Goal: Task Accomplishment & Management: Use online tool/utility

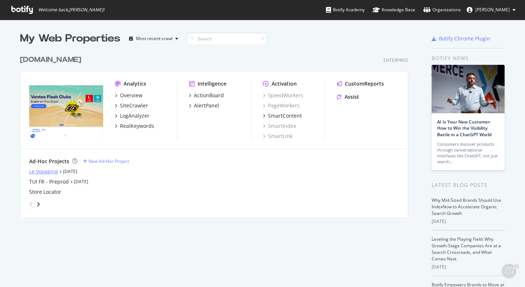
click at [54, 174] on div "Le Voyaging" at bounding box center [43, 171] width 29 height 7
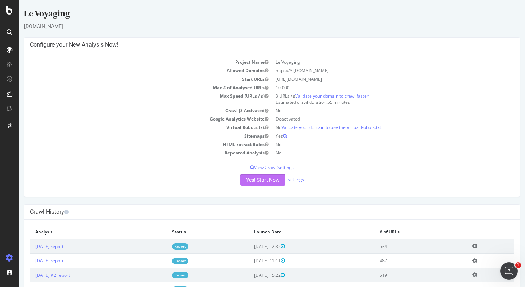
click at [258, 179] on button "Yes! Start Now" at bounding box center [262, 180] width 45 height 12
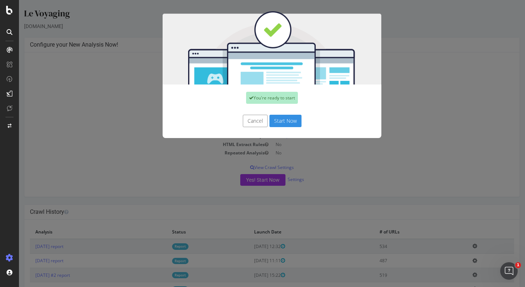
click at [284, 118] on button "Start Now" at bounding box center [285, 121] width 32 height 12
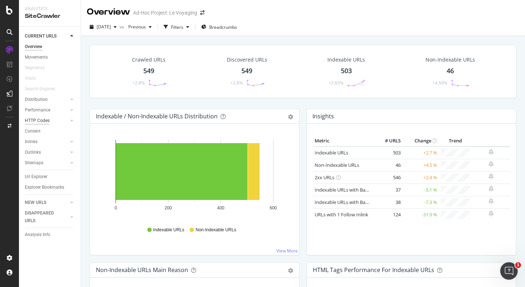
click at [38, 119] on div "HTTP Codes" at bounding box center [37, 121] width 25 height 8
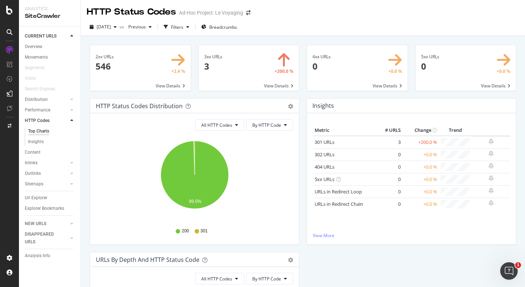
click at [278, 90] on span at bounding box center [249, 68] width 101 height 46
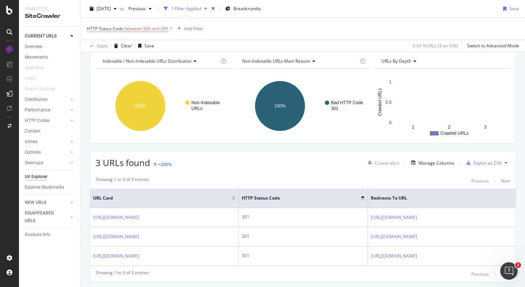
scroll to position [52, 0]
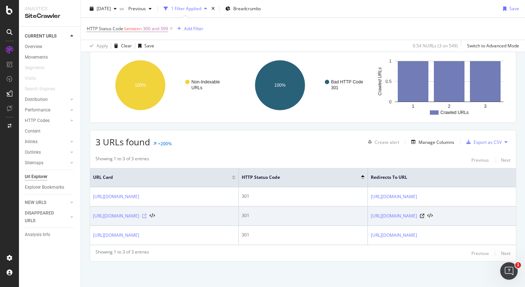
click at [147, 217] on icon at bounding box center [144, 216] width 4 height 4
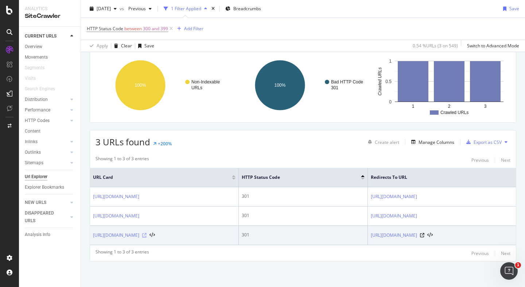
click at [147, 236] on icon at bounding box center [144, 235] width 4 height 4
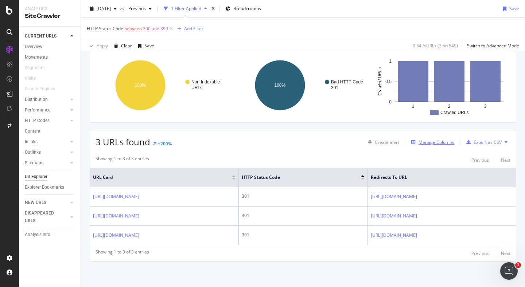
click at [425, 141] on div "Manage Columns" at bounding box center [436, 142] width 36 height 6
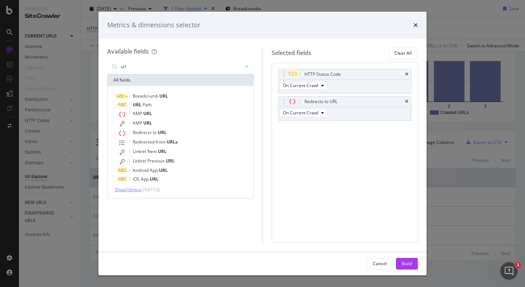
click at [137, 188] on span "Show 10 more" at bounding box center [128, 190] width 27 height 6
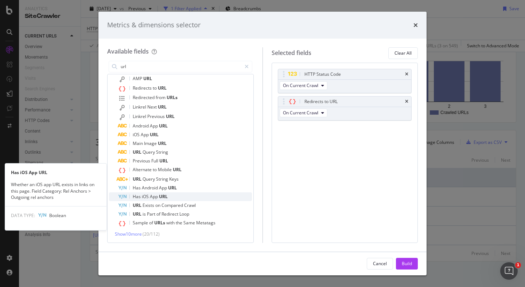
scroll to position [0, 0]
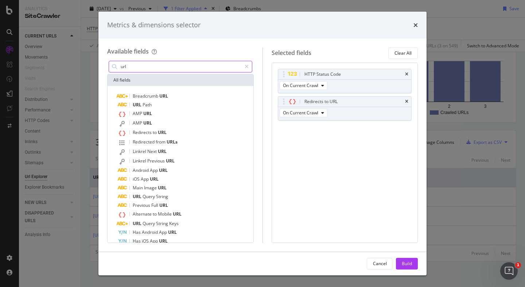
click at [184, 67] on input "url" at bounding box center [180, 66] width 121 height 11
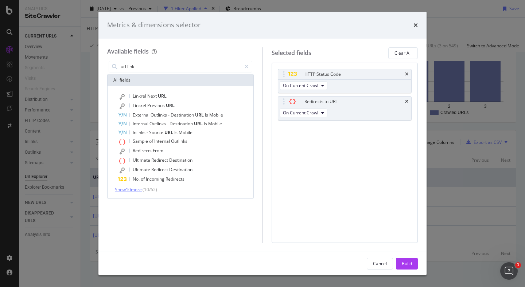
click at [136, 192] on span "Show 10 more" at bounding box center [128, 190] width 27 height 6
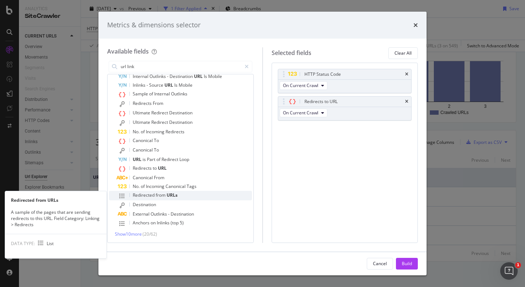
scroll to position [47, 0]
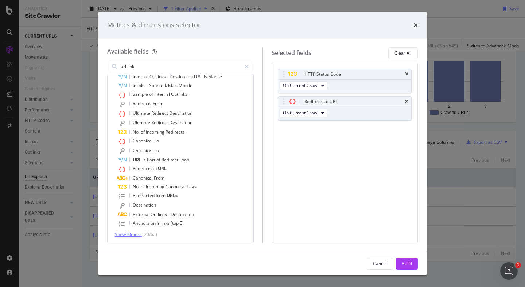
click at [142, 233] on span "Show 10 more" at bounding box center [128, 234] width 27 height 6
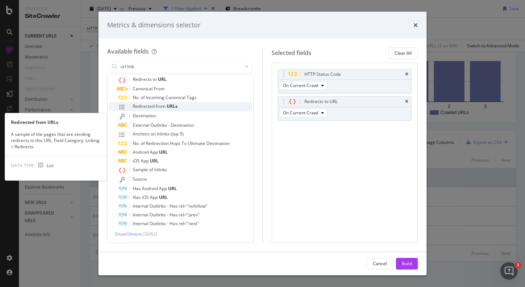
scroll to position [0, 0]
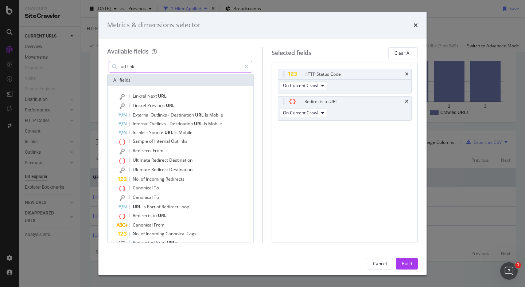
click at [143, 67] on input "url link" at bounding box center [180, 66] width 121 height 11
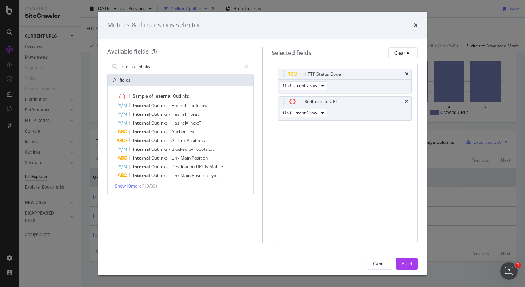
click at [136, 186] on span "Show 10 more" at bounding box center [128, 186] width 27 height 6
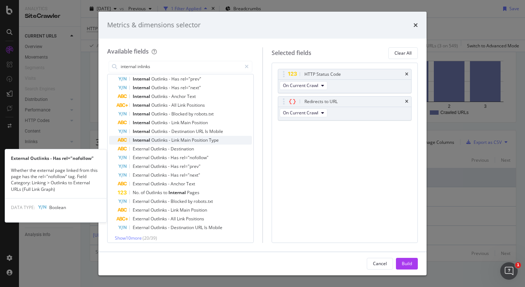
scroll to position [39, 0]
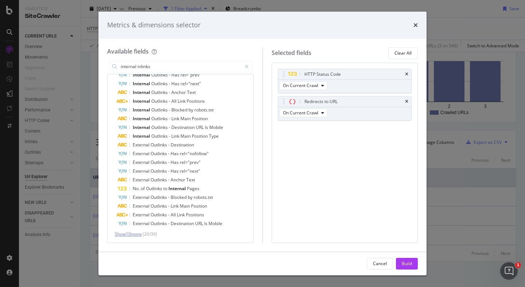
click at [136, 233] on span "Show 10 more" at bounding box center [128, 234] width 27 height 6
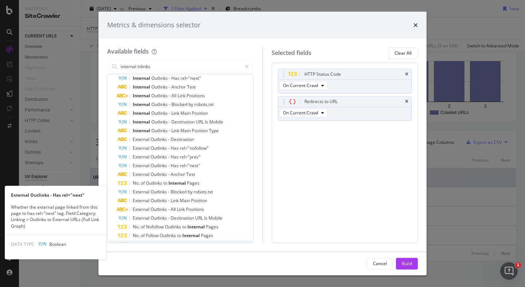
scroll to position [0, 0]
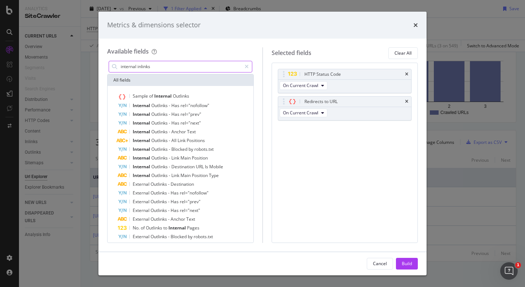
click at [143, 69] on input "internal inlinks" at bounding box center [180, 66] width 121 height 11
click at [149, 69] on input "internal inlinks" at bounding box center [180, 66] width 121 height 11
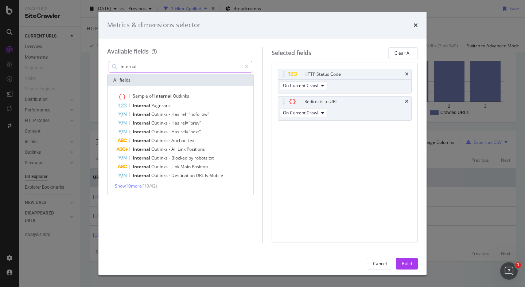
type input "internal"
click at [139, 186] on span "Show 10 more" at bounding box center [128, 186] width 27 height 6
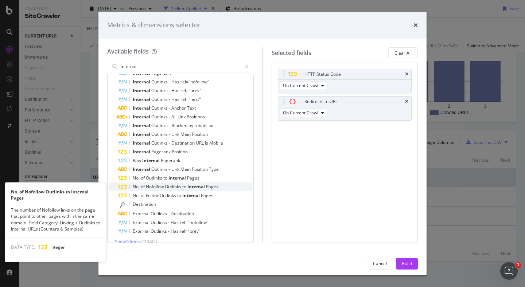
scroll to position [40, 0]
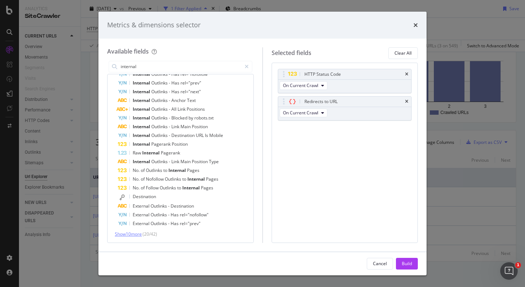
click at [137, 233] on span "Show 10 more" at bounding box center [128, 234] width 27 height 6
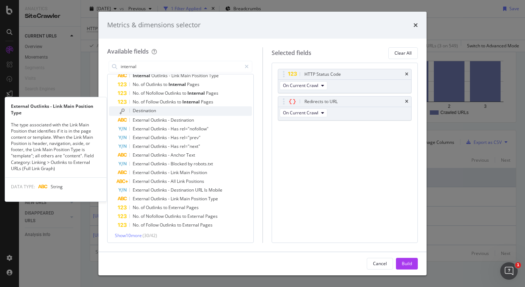
scroll to position [128, 0]
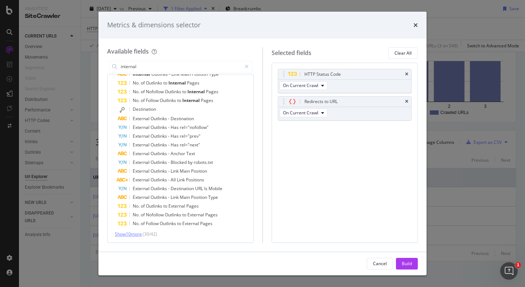
click at [135, 234] on span "Show 10 more" at bounding box center [128, 234] width 27 height 6
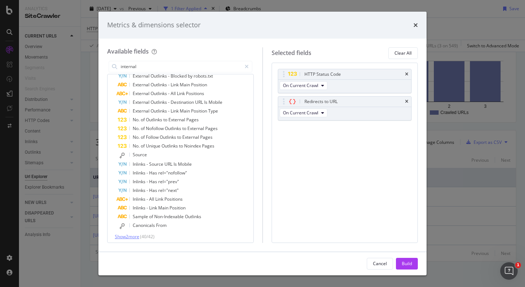
scroll to position [217, 0]
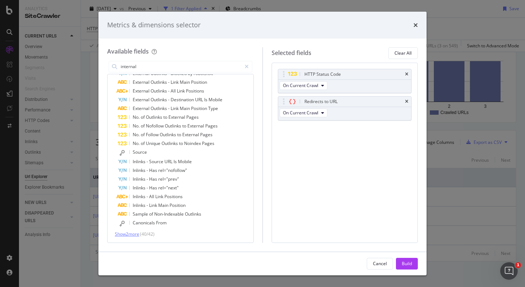
click at [133, 234] on span "Show 2 more" at bounding box center [127, 234] width 24 height 6
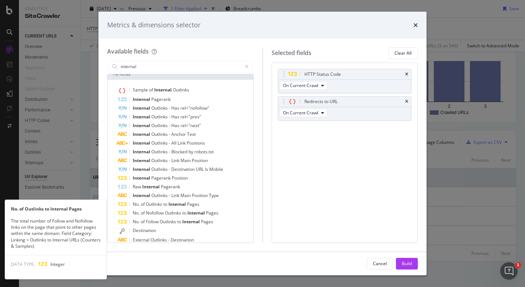
scroll to position [0, 0]
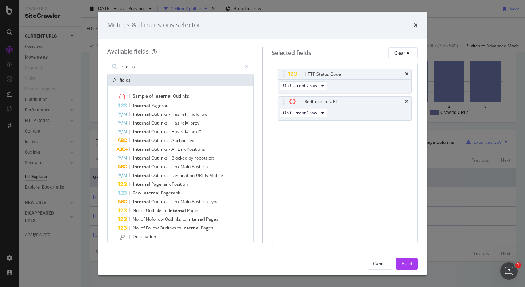
click at [437, 147] on div "Metrics & dimensions selector Available fields internal All fields Sample of In…" at bounding box center [262, 143] width 525 height 287
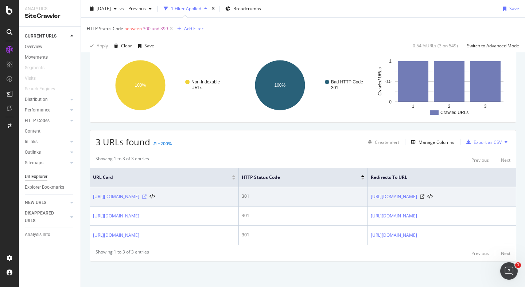
click at [147, 196] on icon at bounding box center [144, 197] width 4 height 4
click at [155, 196] on icon at bounding box center [151, 196] width 5 height 5
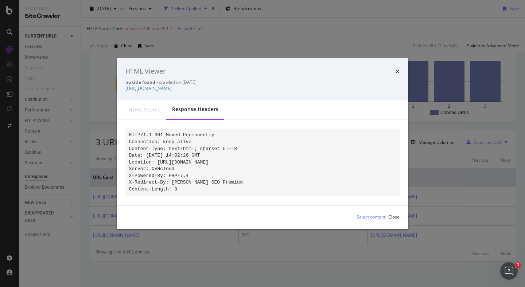
click at [162, 105] on div "HTML source" at bounding box center [144, 110] width 44 height 19
click at [151, 106] on div "HTML source" at bounding box center [144, 109] width 32 height 7
click at [107, 110] on div "HTML Viewer no title found - crawled on 2025-08-14 https://www.levoyaging.fr/co…" at bounding box center [262, 143] width 525 height 287
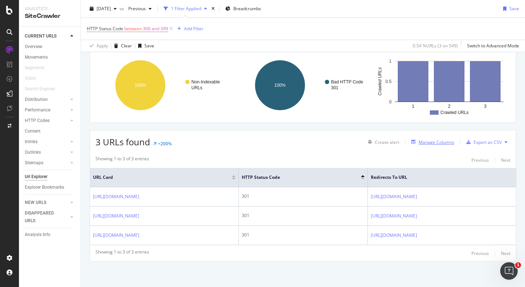
click at [439, 144] on div "Manage Columns" at bounding box center [436, 142] width 36 height 6
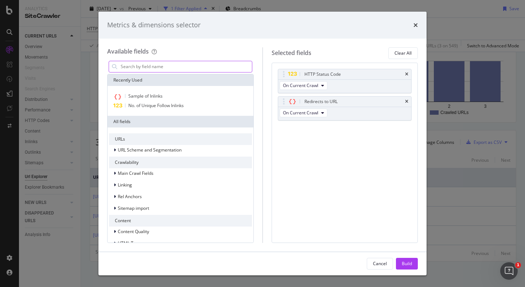
click at [158, 66] on input "modal" at bounding box center [186, 66] width 132 height 11
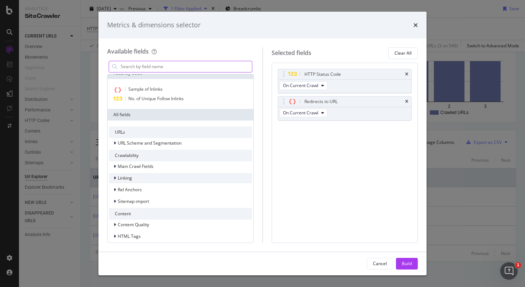
scroll to position [7, 0]
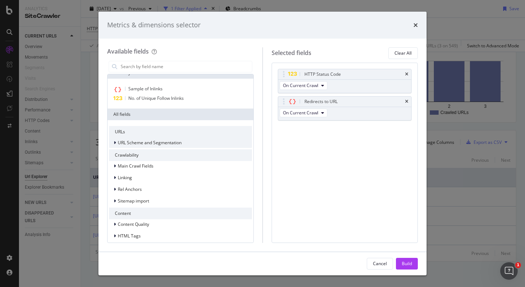
click at [118, 140] on span "URL Scheme and Segmentation" at bounding box center [150, 143] width 64 height 6
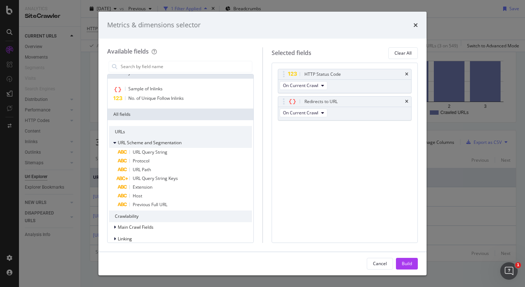
click at [114, 143] on icon "modal" at bounding box center [114, 143] width 3 height 4
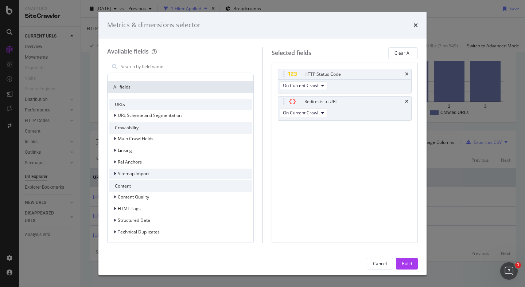
scroll to position [34, 0]
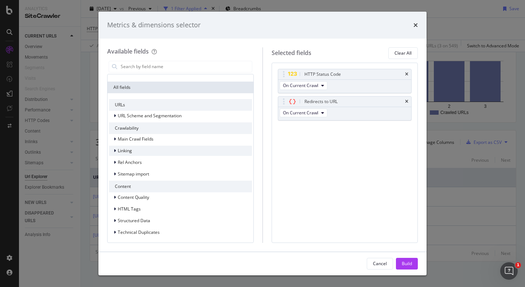
click at [119, 149] on span "Linking" at bounding box center [125, 151] width 14 height 6
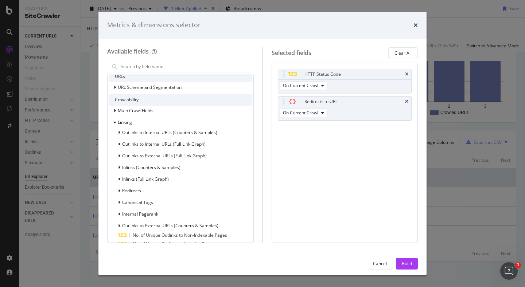
scroll to position [66, 0]
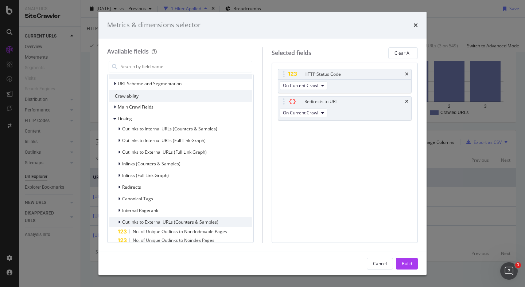
click at [120, 222] on div "modal" at bounding box center [120, 222] width 4 height 7
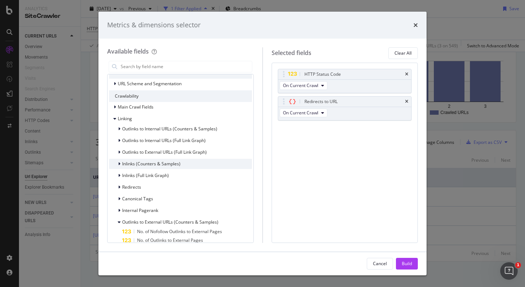
click at [120, 164] on div "modal" at bounding box center [120, 163] width 4 height 7
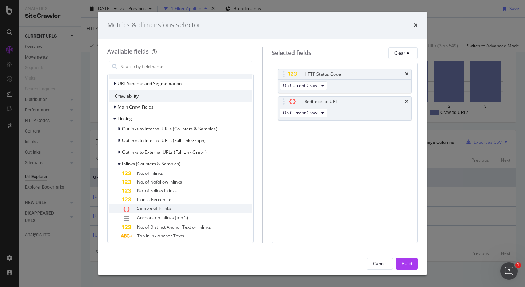
click at [149, 207] on span "Sample of Inlinks" at bounding box center [154, 208] width 34 height 6
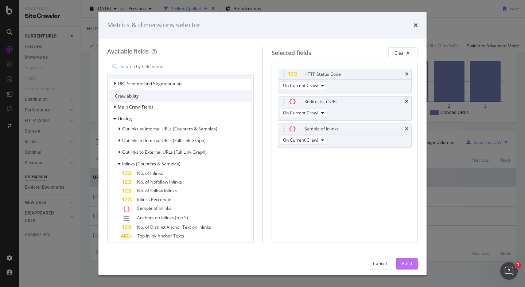
click at [404, 263] on div "Build" at bounding box center [407, 264] width 10 height 6
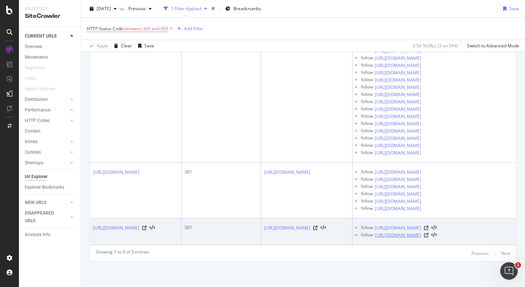
scroll to position [0, 121]
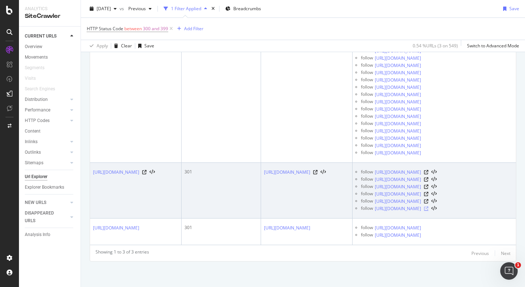
click at [428, 208] on icon at bounding box center [426, 209] width 4 height 4
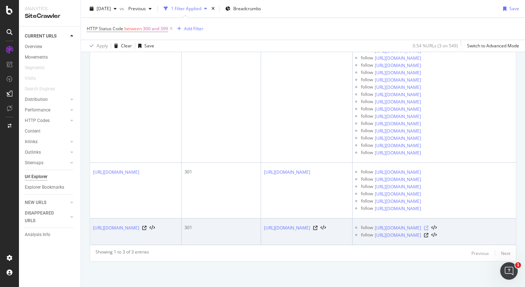
click at [428, 227] on icon at bounding box center [426, 228] width 4 height 4
click at [428, 235] on icon at bounding box center [426, 235] width 4 height 4
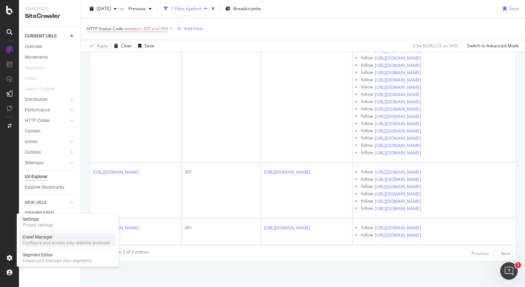
click at [43, 243] on div "Configure and access your website analyses" at bounding box center [66, 243] width 87 height 6
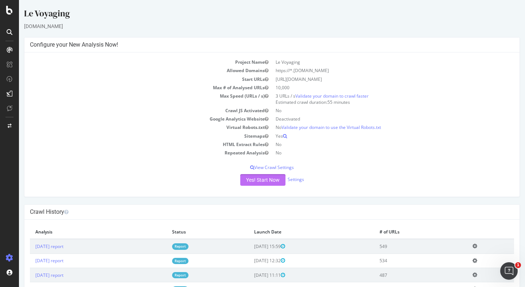
click at [263, 179] on button "Yes! Start Now" at bounding box center [262, 180] width 45 height 12
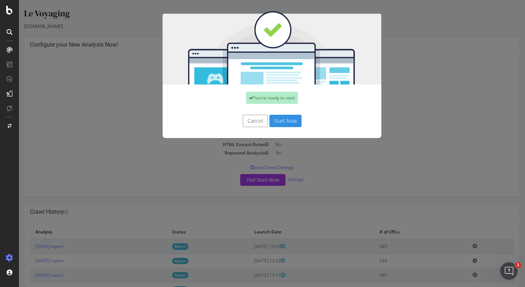
click at [296, 120] on button "Start Now" at bounding box center [285, 121] width 32 height 12
